Goal: Use online tool/utility: Utilize a website feature to perform a specific function

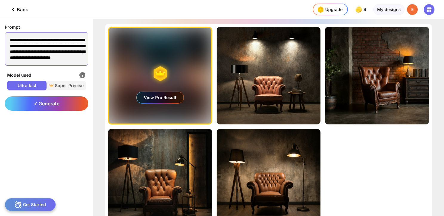
drag, startPoint x: 55, startPoint y: 59, endPoint x: -14, endPoint y: 2, distance: 89.8
click at [0, 2] on html "**********" at bounding box center [222, 108] width 444 height 216
paste textarea
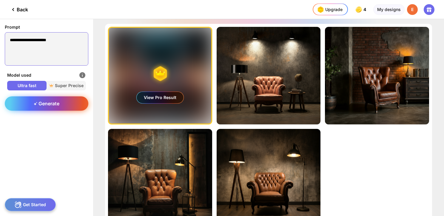
type textarea "**********"
click at [47, 103] on span "Generate" at bounding box center [47, 103] width 26 height 6
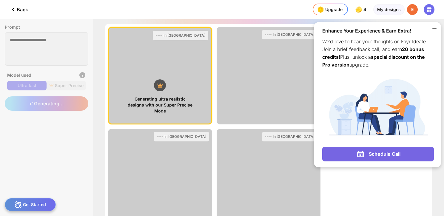
click at [433, 30] on icon at bounding box center [433, 28] width 7 height 7
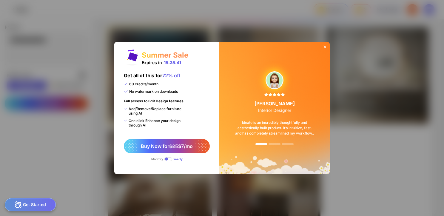
click at [322, 45] on div at bounding box center [325, 47] width 10 height 11
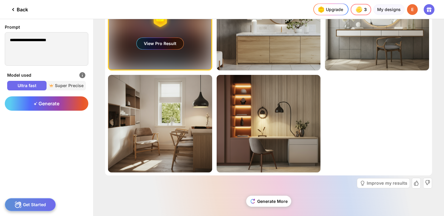
scroll to position [58, 0]
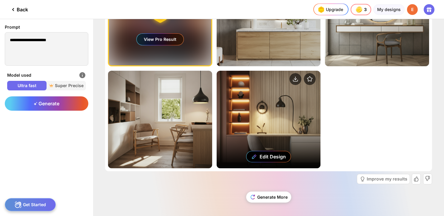
click at [265, 115] on div "Edit Design" at bounding box center [268, 119] width 104 height 97
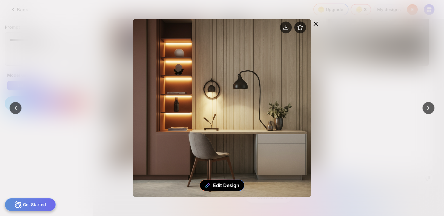
click at [318, 24] on icon at bounding box center [315, 23] width 7 height 7
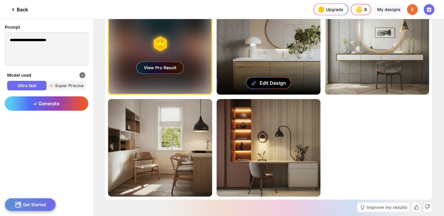
scroll to position [0, 0]
